Goal: Information Seeking & Learning: Learn about a topic

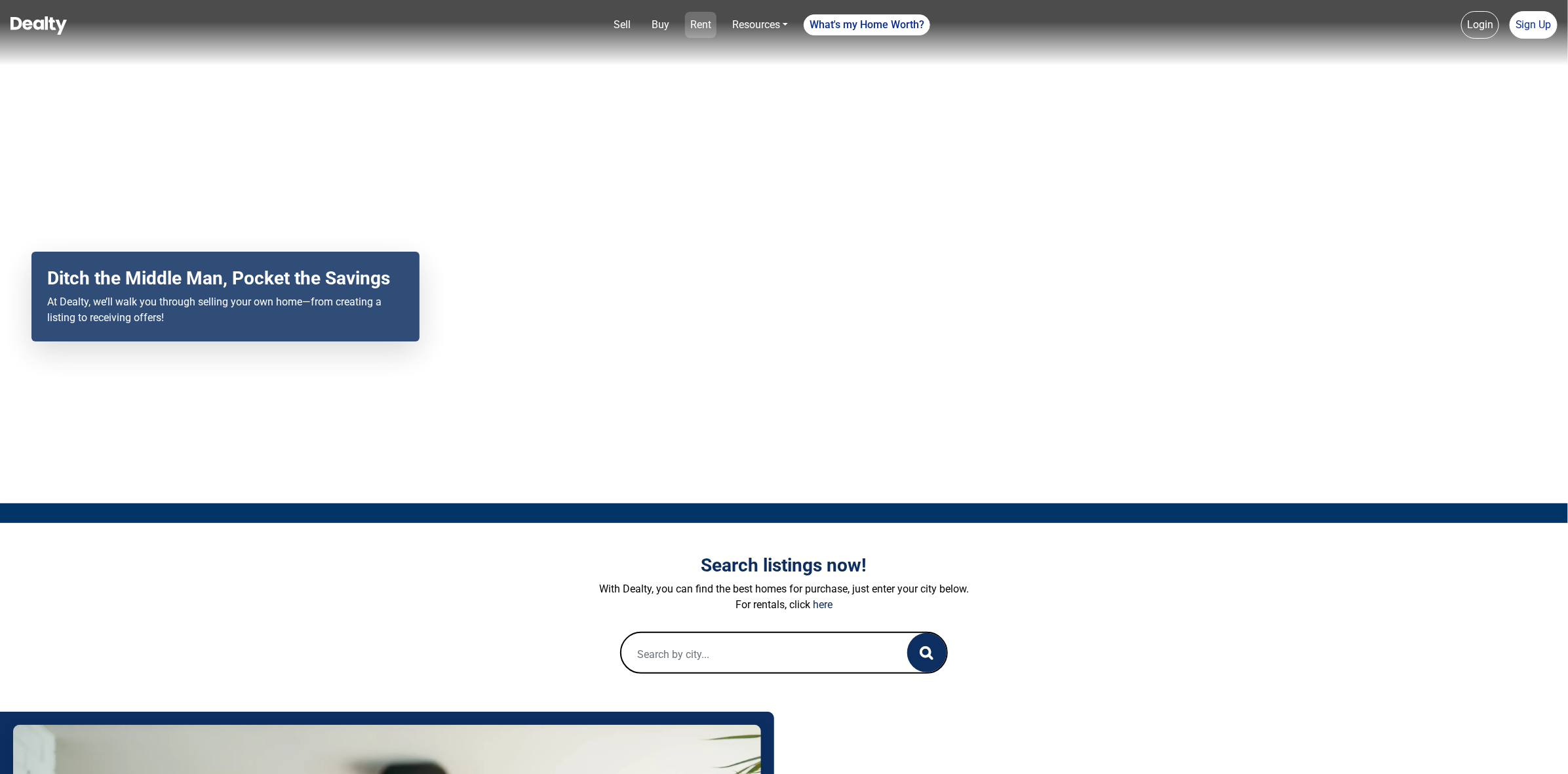
click at [699, 25] on link "Rent" at bounding box center [700, 24] width 32 height 26
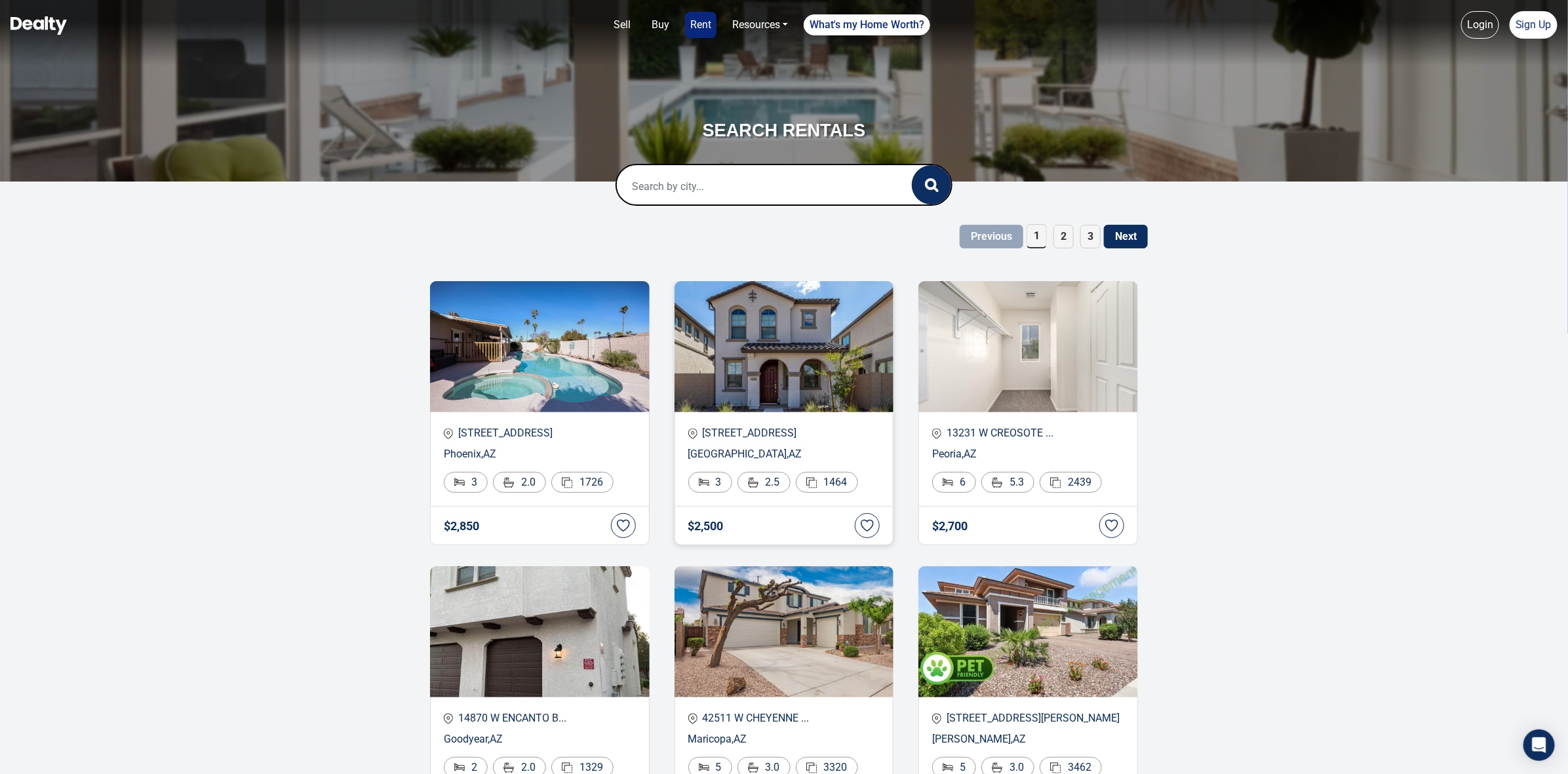
click at [787, 377] on img at bounding box center [784, 346] width 220 height 131
